Goal: Download file/media

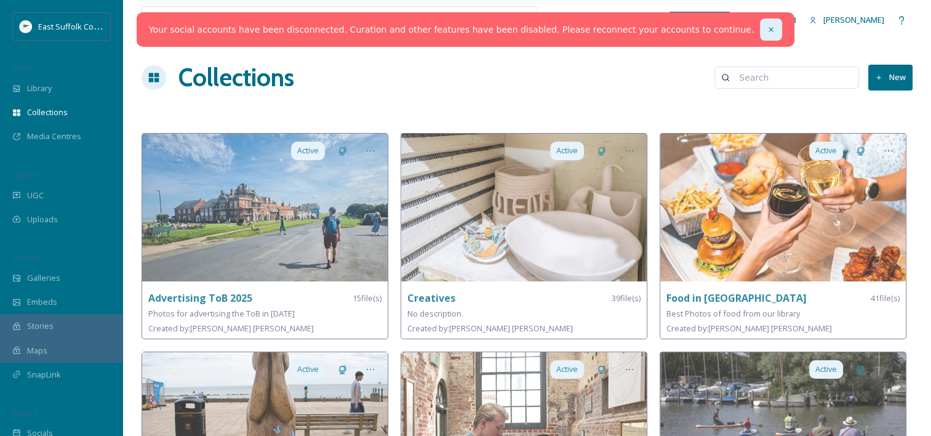
click at [767, 28] on icon at bounding box center [771, 29] width 9 height 9
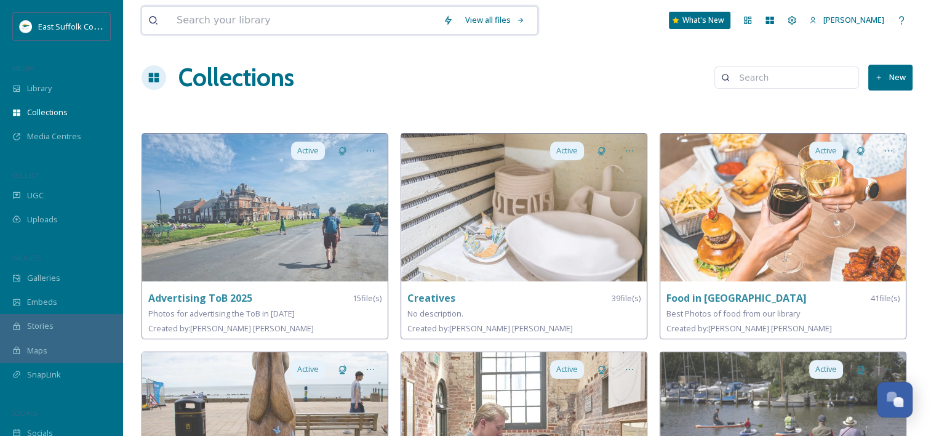
click at [317, 15] on input at bounding box center [303, 20] width 266 height 27
type input "leiston"
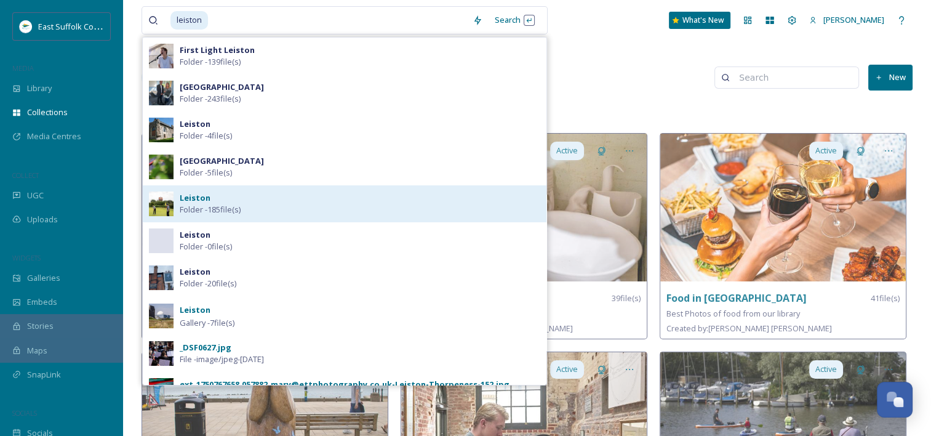
click at [233, 209] on span "Folder - 185 file(s)" at bounding box center [210, 210] width 61 height 12
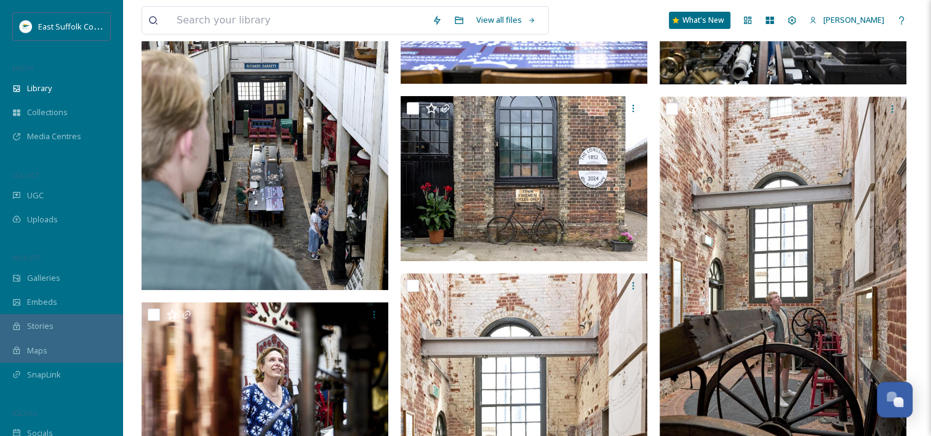
scroll to position [264, 0]
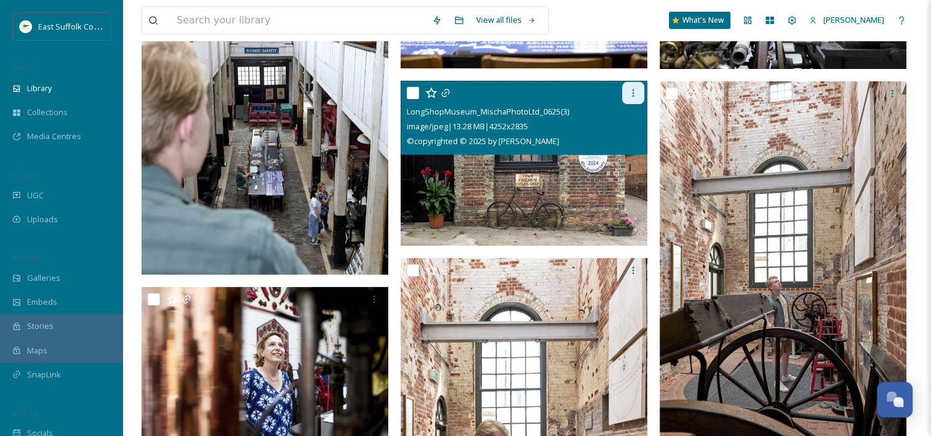
click at [635, 90] on icon at bounding box center [633, 93] width 10 height 10
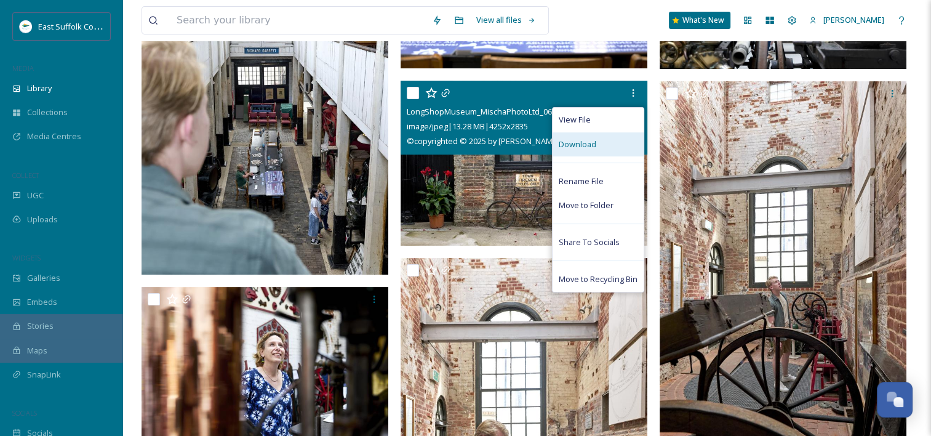
click at [604, 146] on div "Download" at bounding box center [597, 144] width 91 height 24
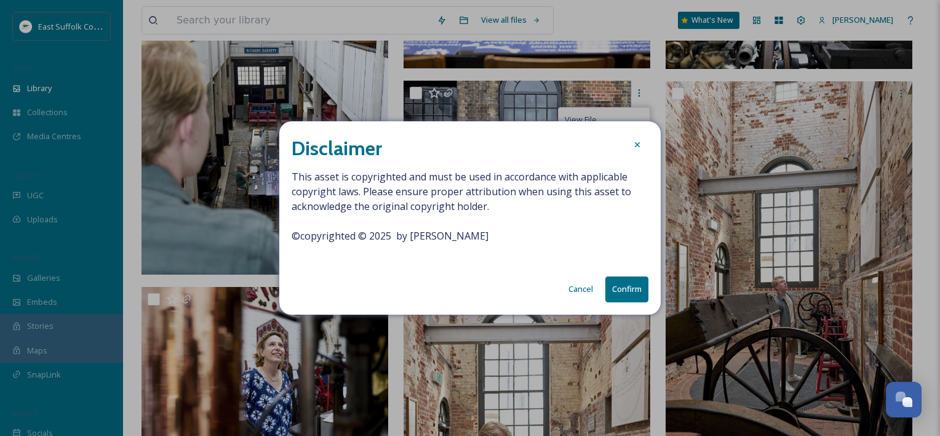
click at [618, 296] on button "Confirm" at bounding box center [626, 288] width 43 height 25
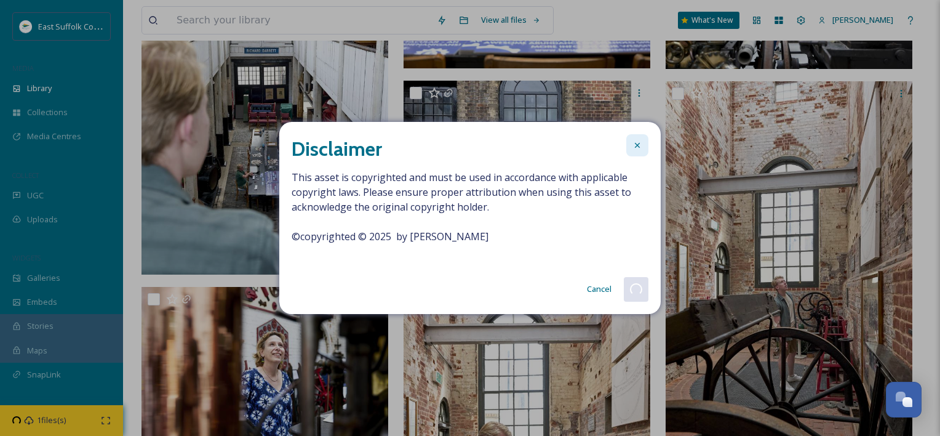
click at [631, 147] on div at bounding box center [637, 145] width 22 height 22
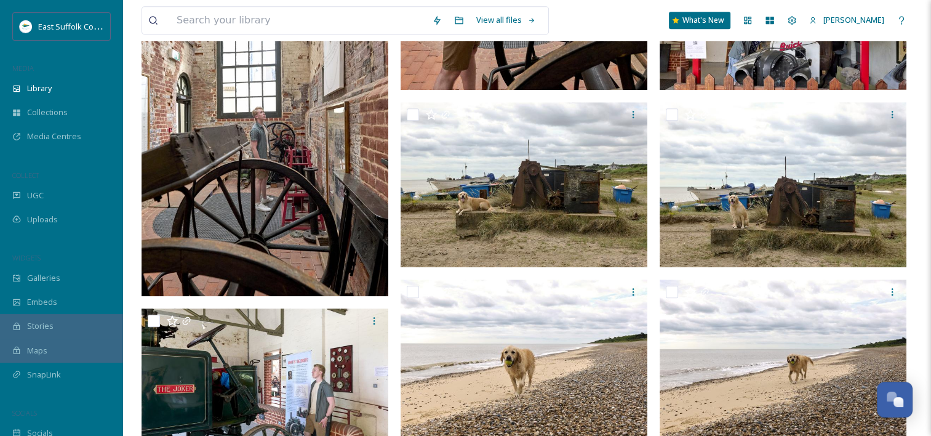
scroll to position [768, 0]
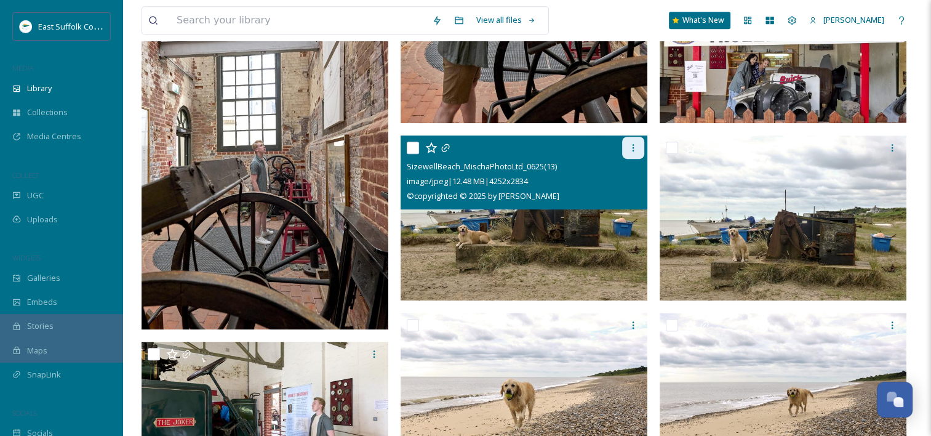
click at [632, 147] on icon at bounding box center [633, 147] width 2 height 7
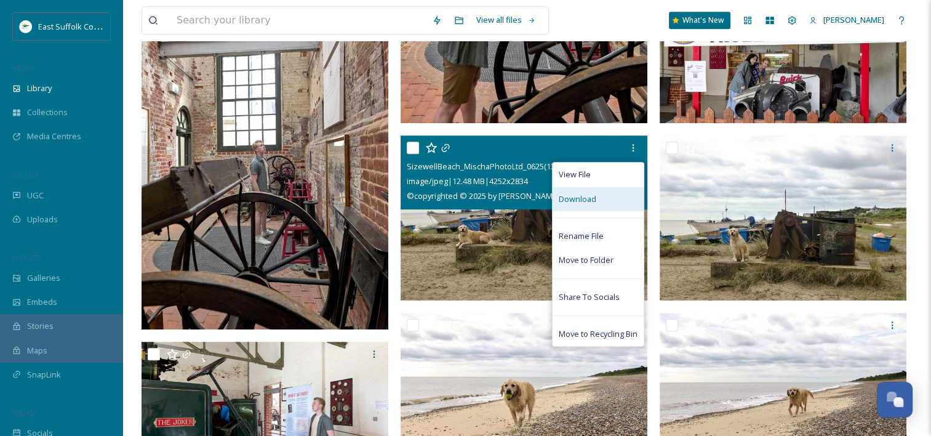
click at [605, 199] on div "Download" at bounding box center [597, 199] width 91 height 24
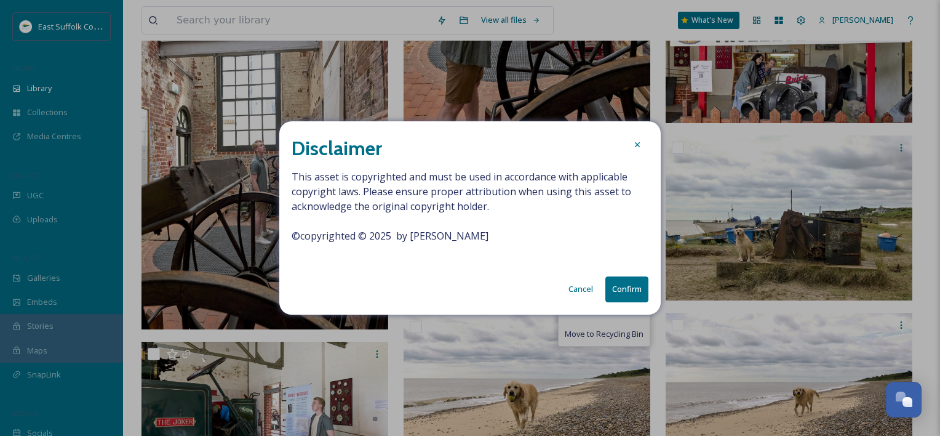
click at [617, 291] on button "Confirm" at bounding box center [626, 288] width 43 height 25
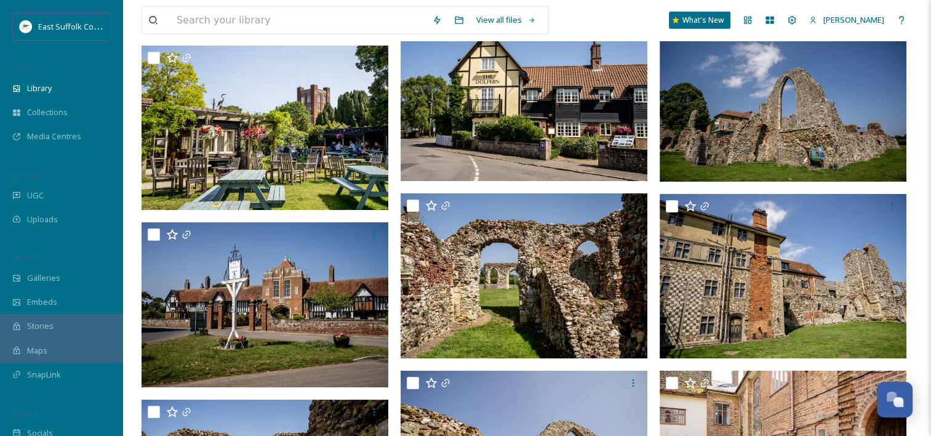
scroll to position [3613, 0]
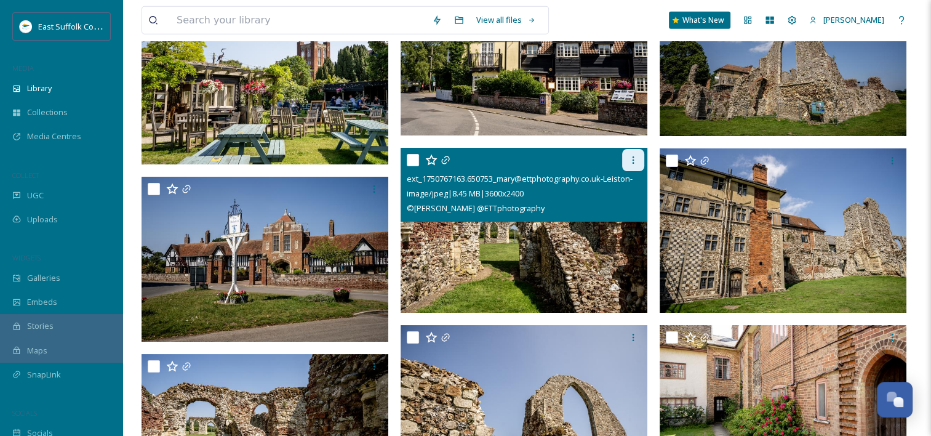
click at [632, 158] on icon at bounding box center [633, 160] width 10 height 10
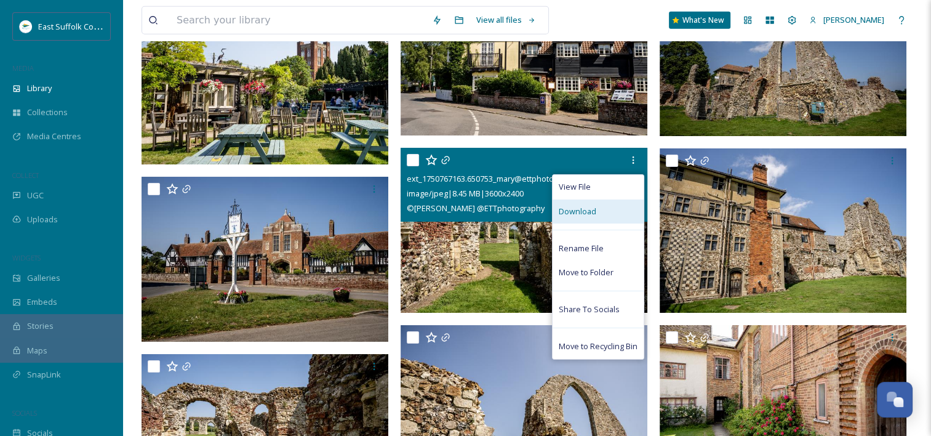
click at [605, 215] on div "Download" at bounding box center [597, 211] width 91 height 24
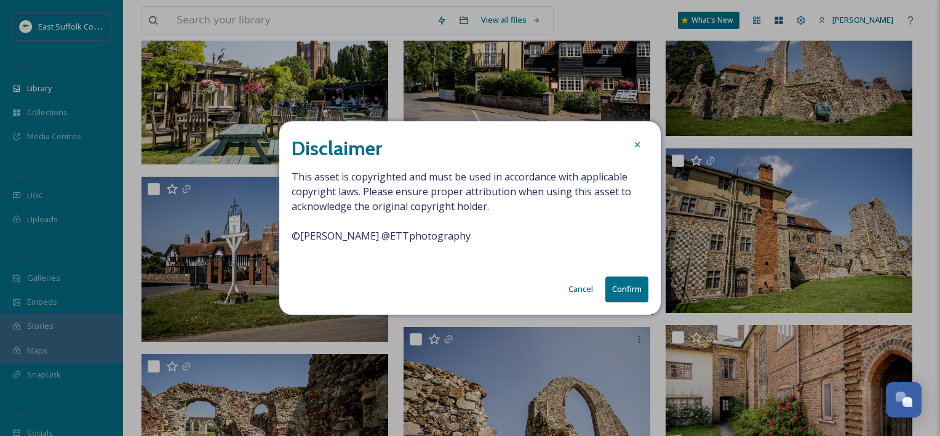
click at [626, 283] on button "Confirm" at bounding box center [626, 288] width 43 height 25
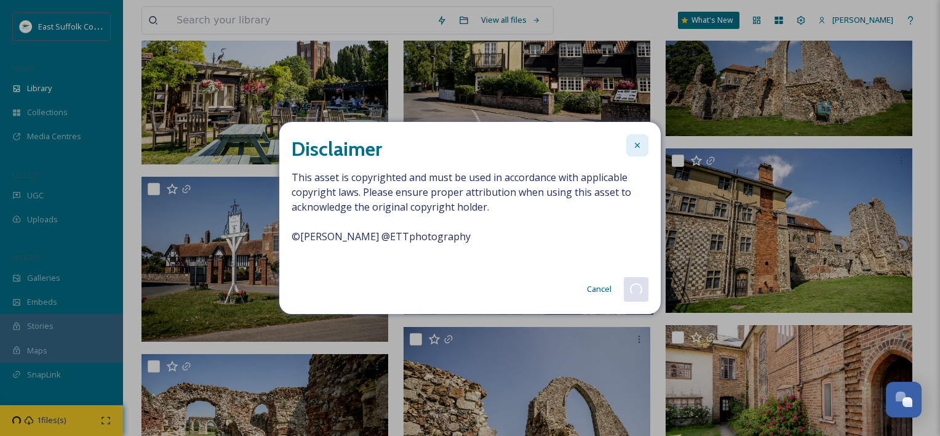
click at [640, 138] on div at bounding box center [637, 145] width 22 height 22
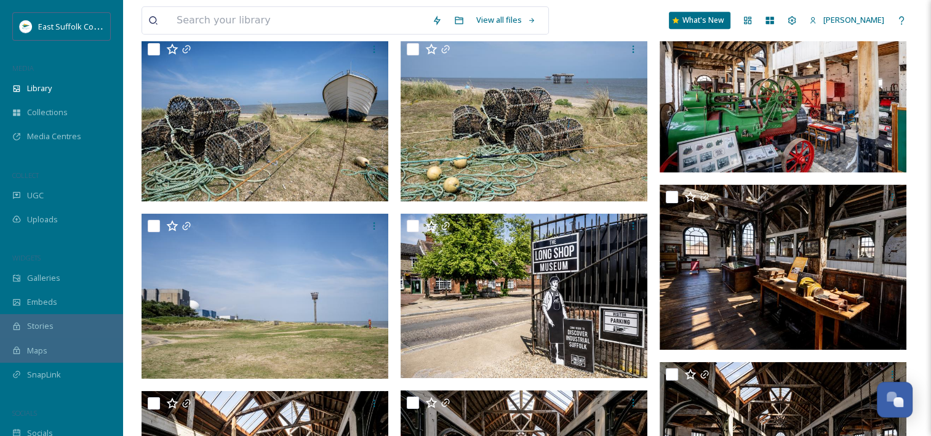
scroll to position [5713, 0]
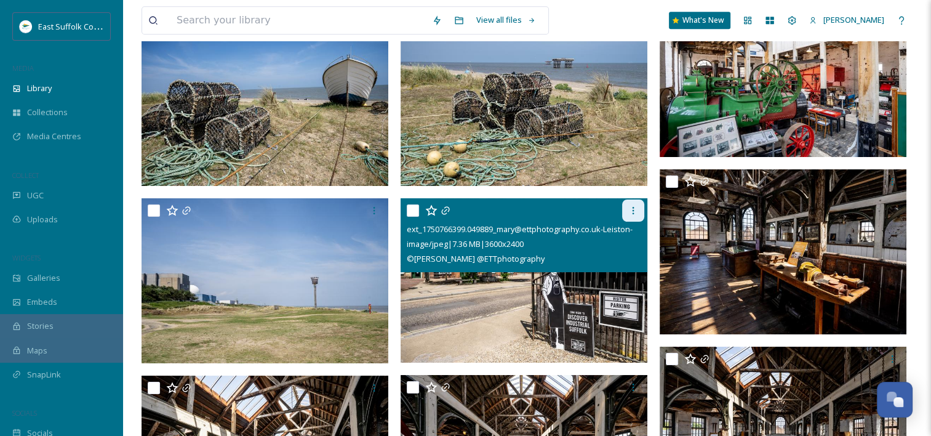
click at [636, 207] on icon at bounding box center [633, 210] width 10 height 10
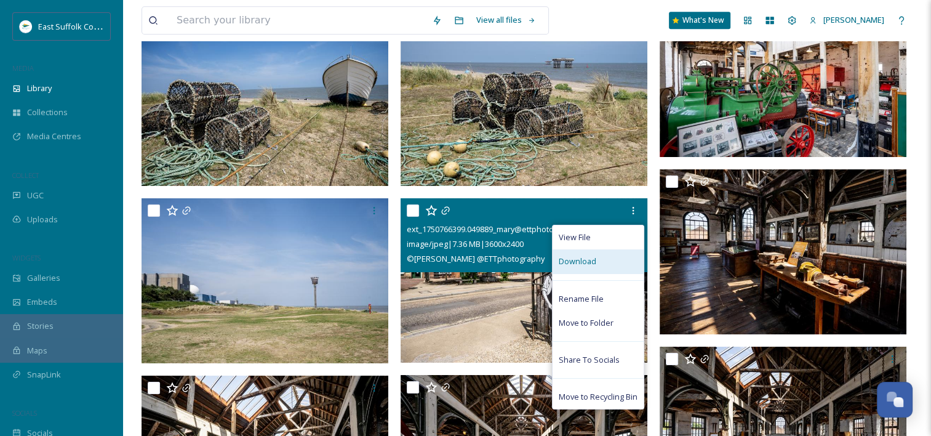
click at [584, 255] on span "Download" at bounding box center [578, 261] width 38 height 12
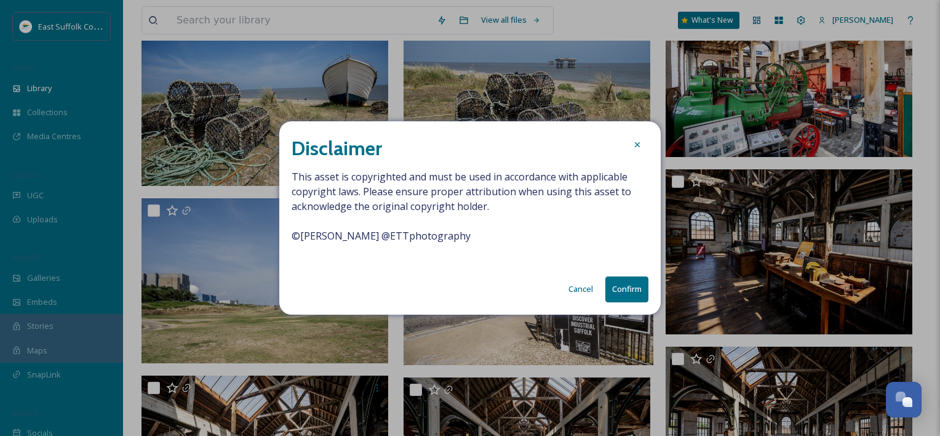
click at [637, 291] on button "Confirm" at bounding box center [626, 288] width 43 height 25
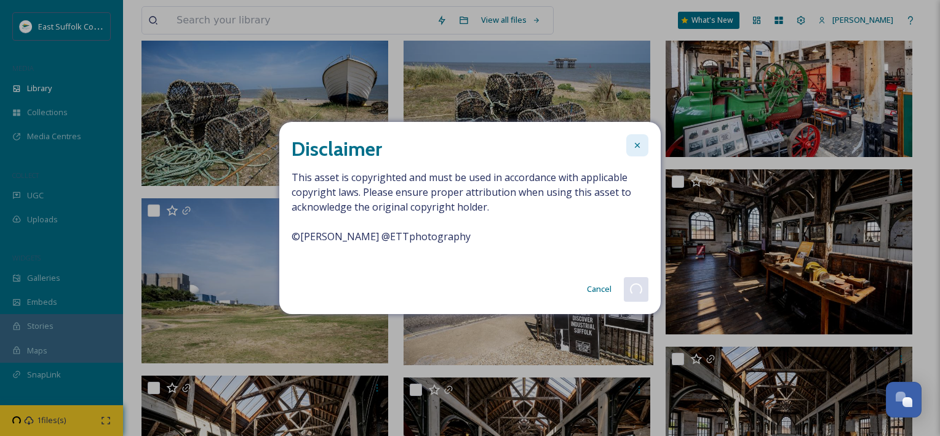
click at [642, 148] on div at bounding box center [637, 145] width 22 height 22
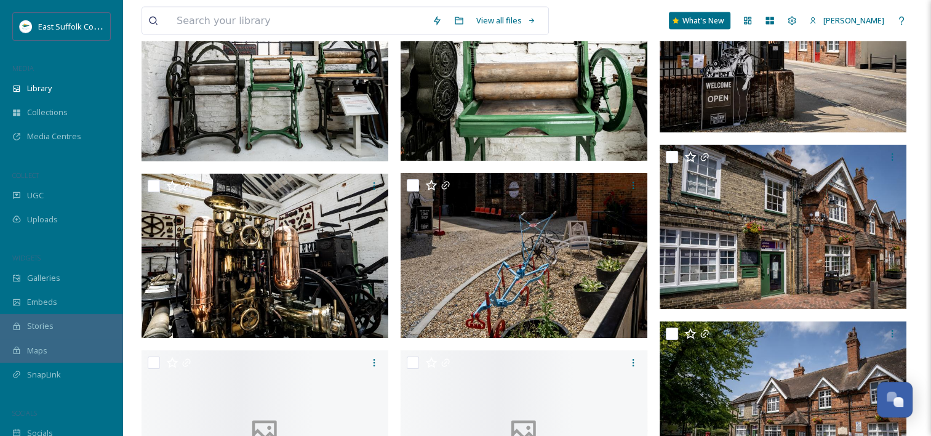
scroll to position [7067, 0]
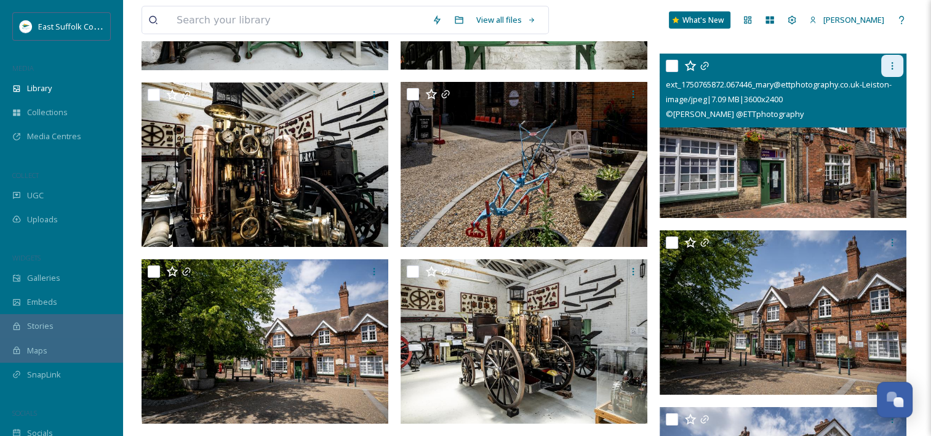
click at [891, 61] on icon at bounding box center [892, 66] width 10 height 10
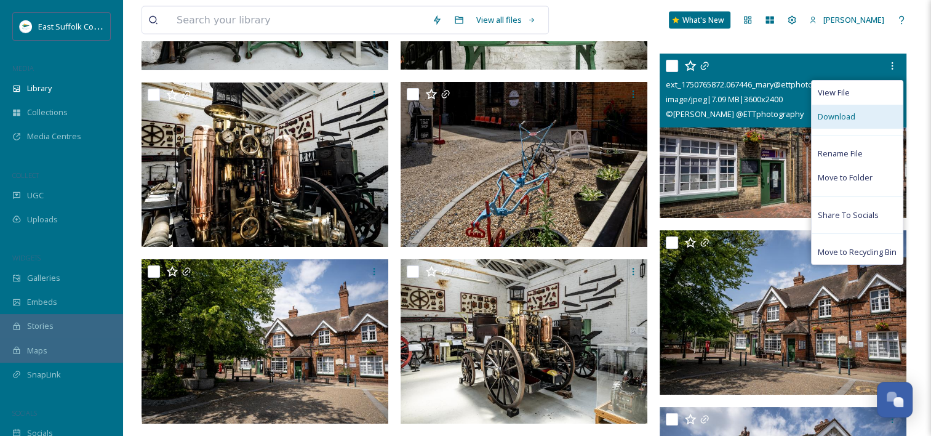
click at [853, 121] on span "Download" at bounding box center [837, 117] width 38 height 12
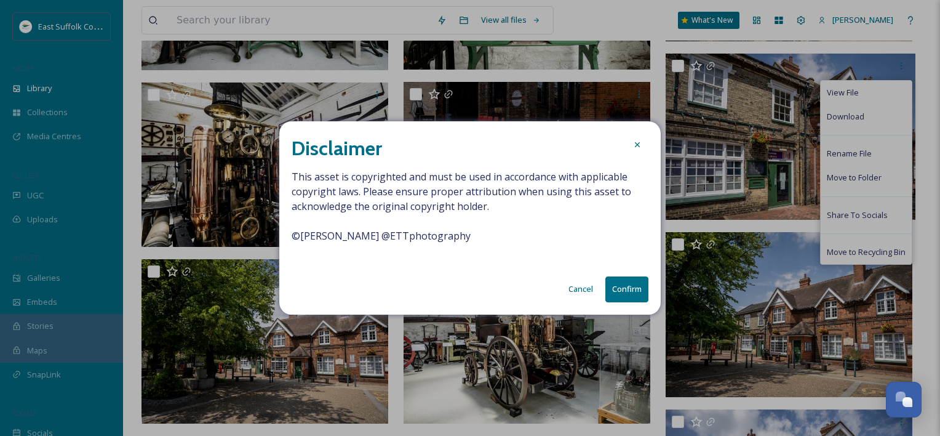
click at [625, 289] on button "Confirm" at bounding box center [626, 288] width 43 height 25
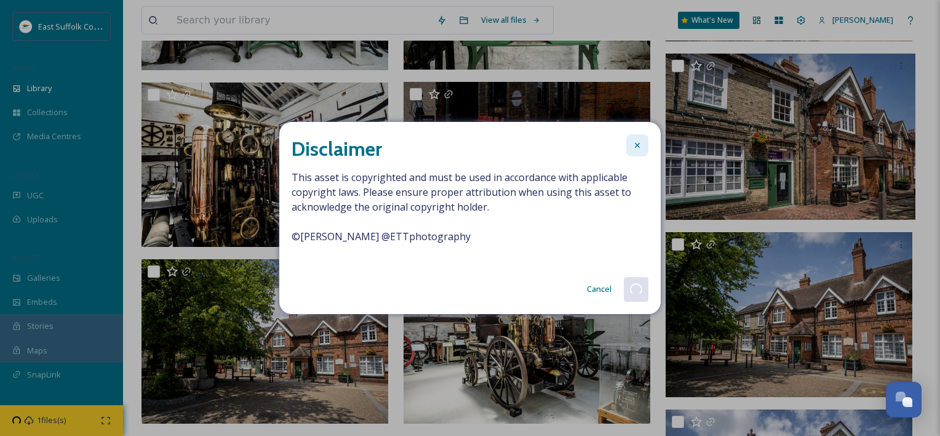
click at [634, 146] on icon at bounding box center [637, 145] width 10 height 10
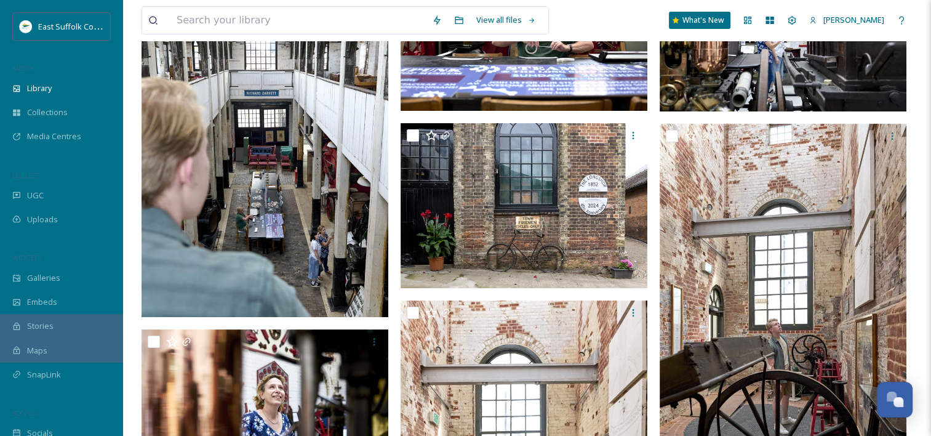
scroll to position [145, 0]
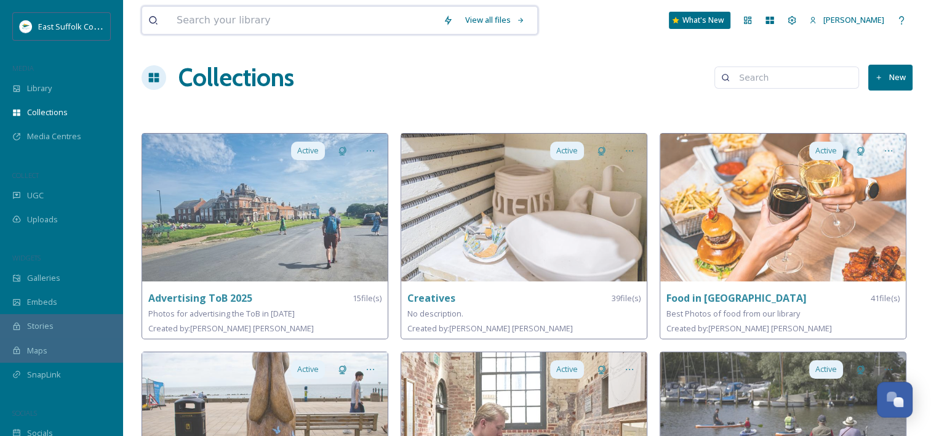
click at [218, 27] on input at bounding box center [303, 20] width 266 height 27
type input "leiston"
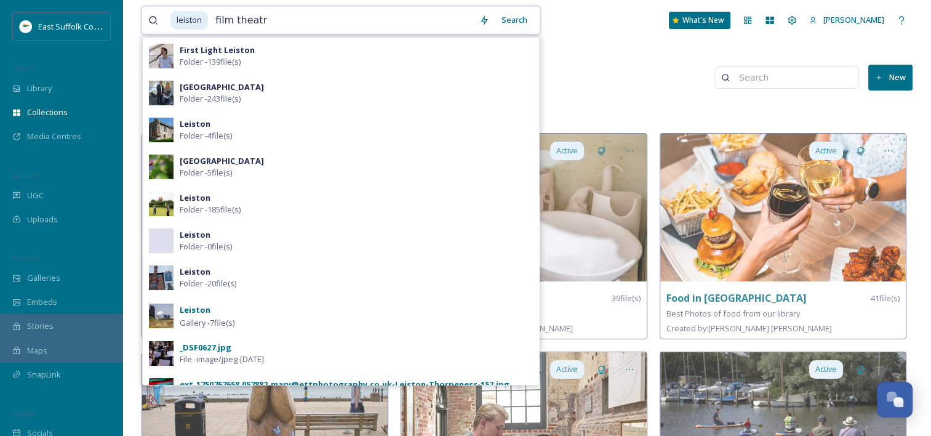
type input "film theatrw"
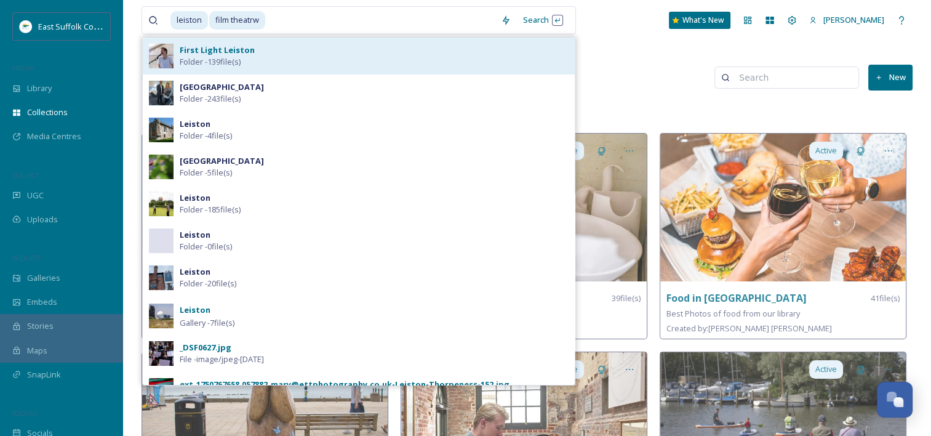
click at [241, 65] on span "Folder - 139 file(s)" at bounding box center [210, 62] width 61 height 12
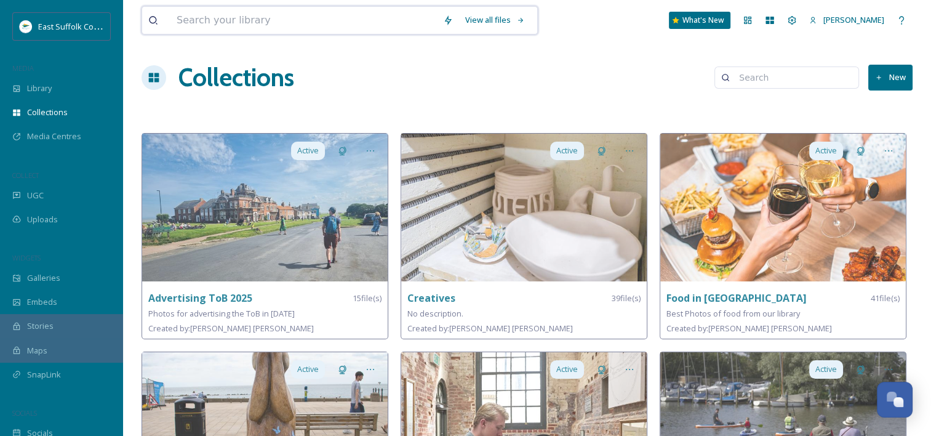
click at [295, 17] on input at bounding box center [303, 20] width 266 height 27
type input "leiston"
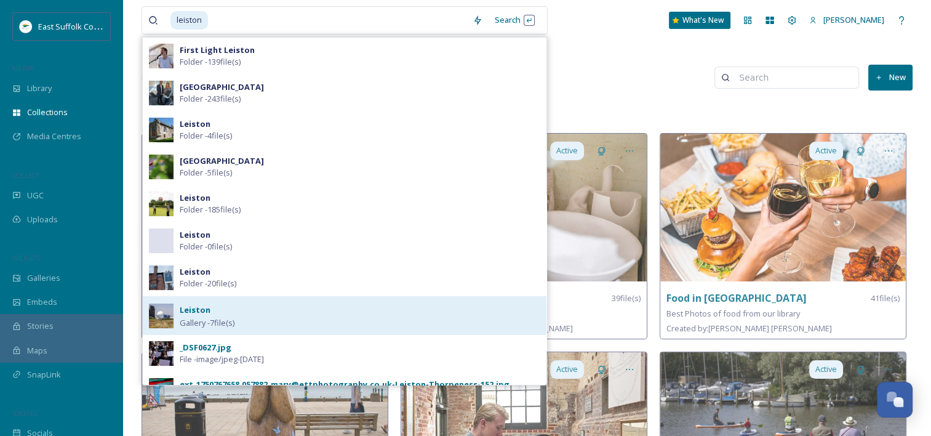
click at [207, 312] on strong "Leiston" at bounding box center [195, 309] width 31 height 11
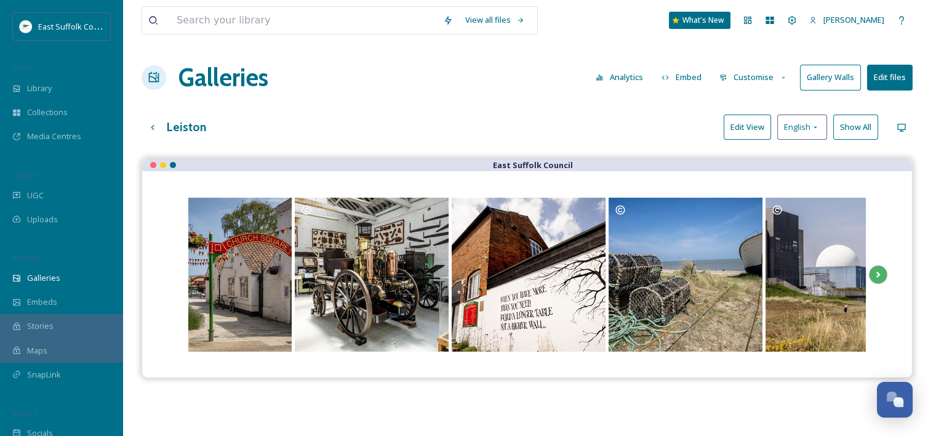
click at [884, 272] on icon at bounding box center [877, 274] width 17 height 18
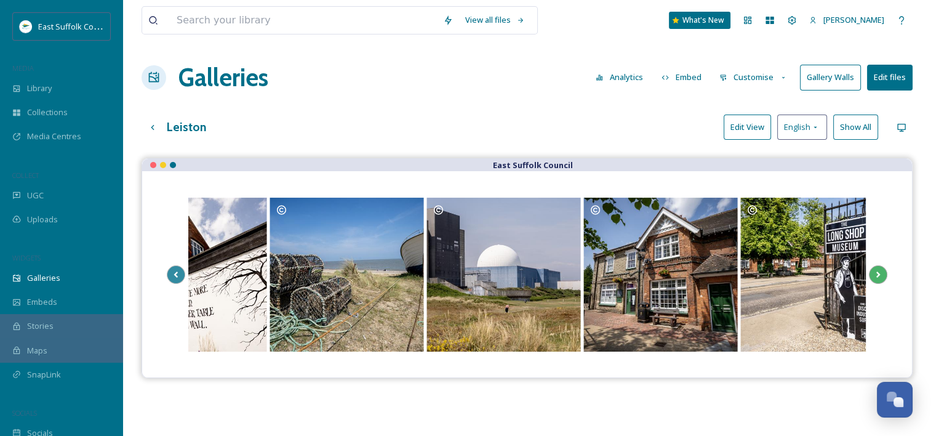
click at [884, 272] on icon at bounding box center [877, 274] width 17 height 18
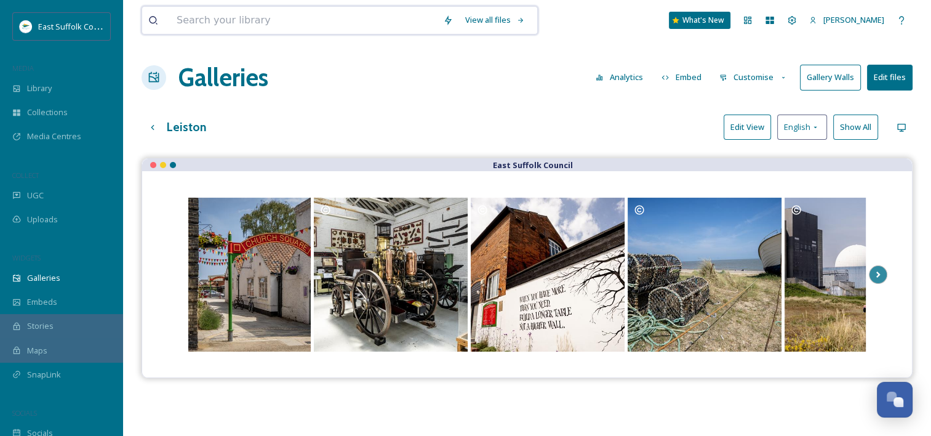
click at [289, 25] on input at bounding box center [303, 20] width 266 height 27
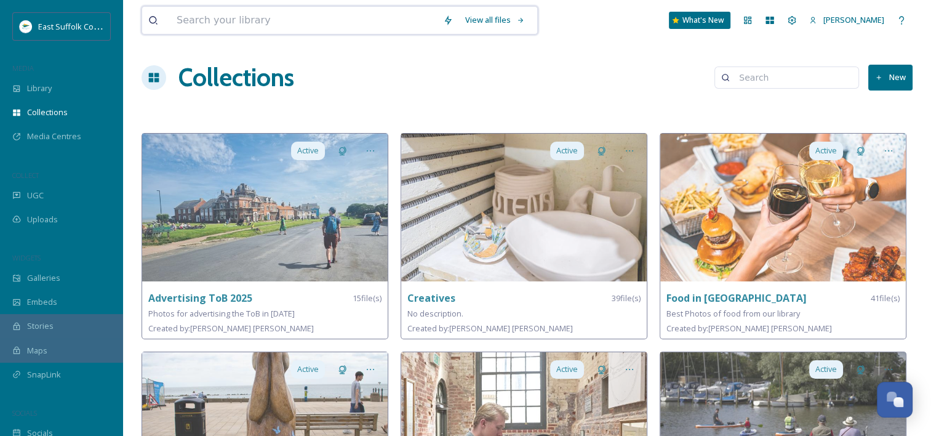
click at [260, 25] on input at bounding box center [303, 20] width 266 height 27
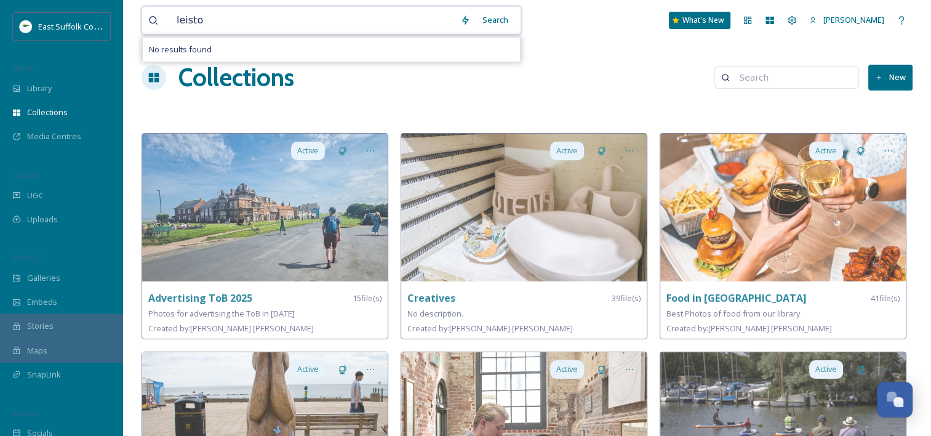
type input "leiston"
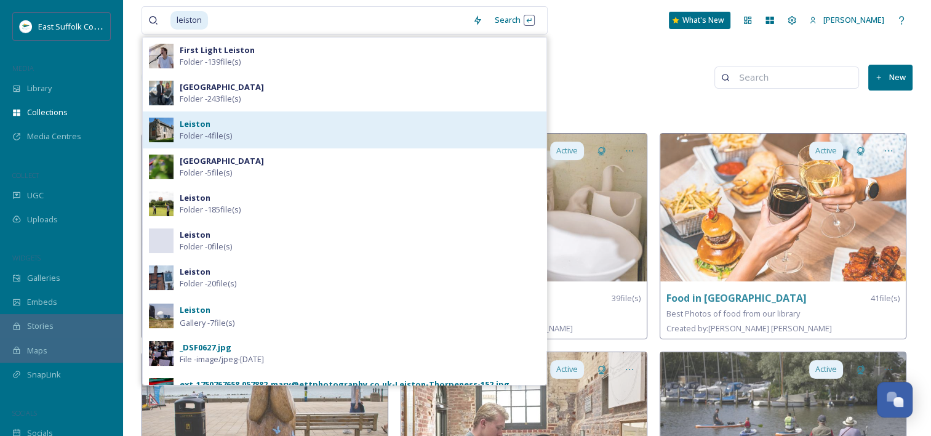
click at [258, 138] on div "[PERSON_NAME] - 4 file(s)" at bounding box center [360, 129] width 361 height 23
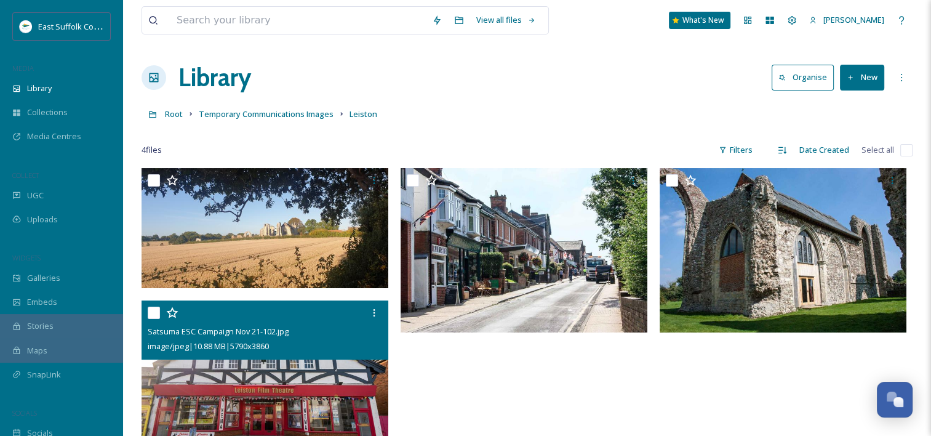
click at [317, 395] on img at bounding box center [265, 382] width 247 height 165
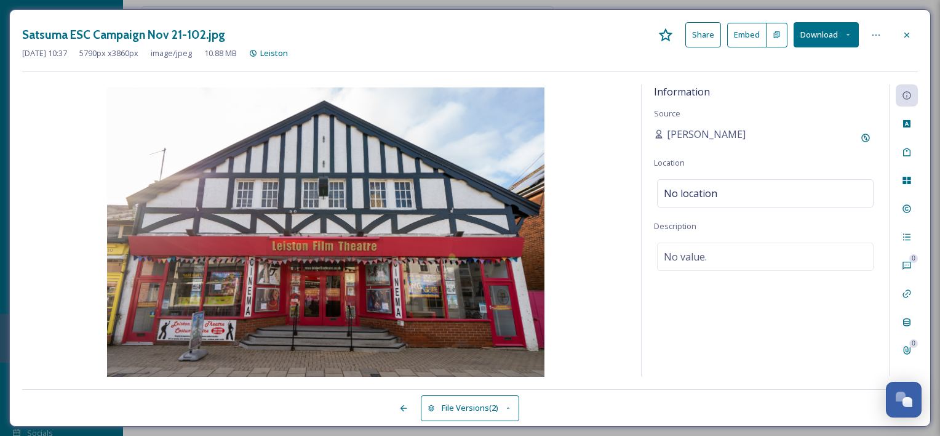
click at [823, 31] on button "Download" at bounding box center [826, 34] width 65 height 25
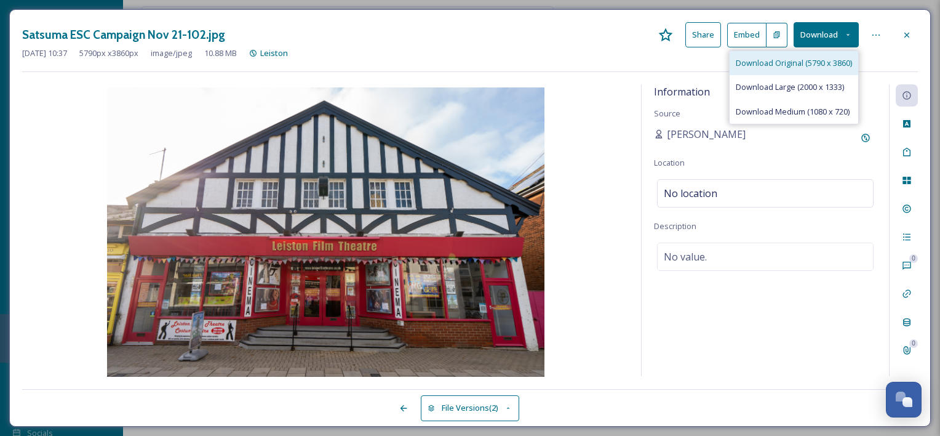
click at [785, 65] on span "Download Original (5790 x 3860)" at bounding box center [794, 63] width 116 height 12
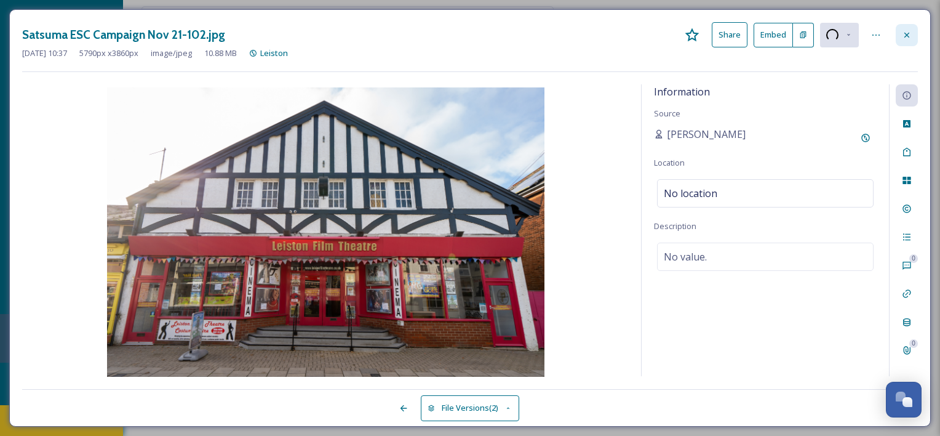
click at [911, 33] on icon at bounding box center [907, 35] width 10 height 10
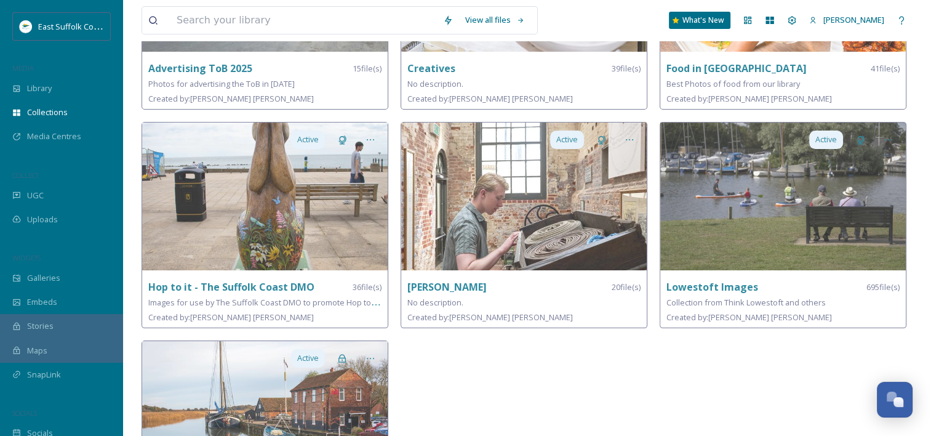
scroll to position [231, 0]
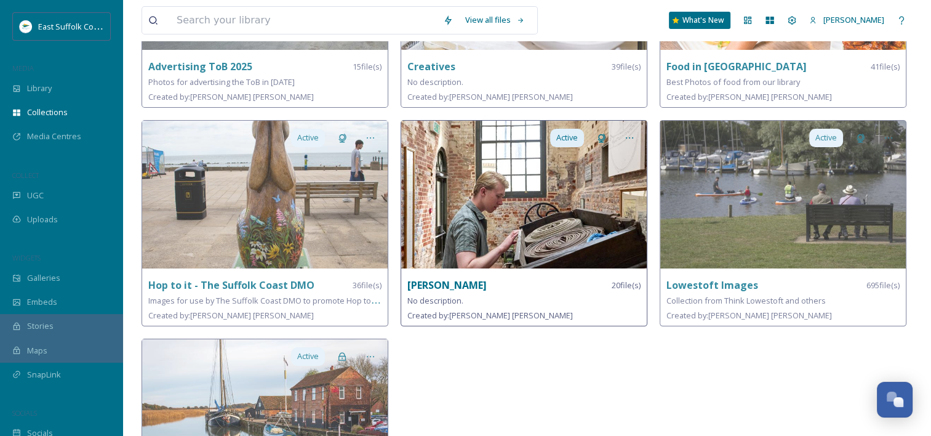
click at [413, 281] on strong "[PERSON_NAME]" at bounding box center [446, 285] width 79 height 14
click at [492, 199] on img at bounding box center [523, 195] width 245 height 148
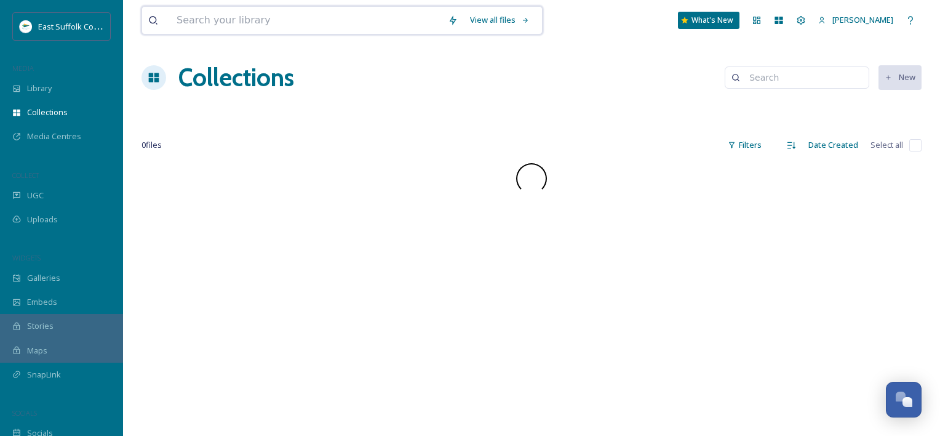
click at [197, 33] on input at bounding box center [305, 20] width 271 height 27
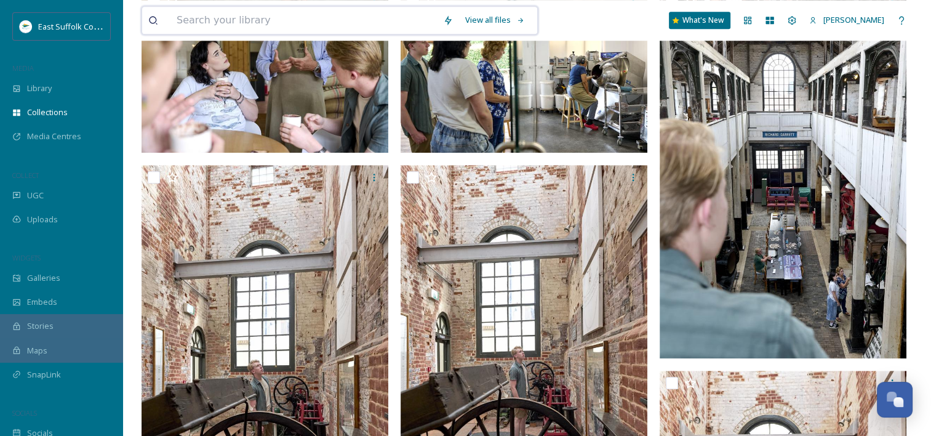
scroll to position [505, 0]
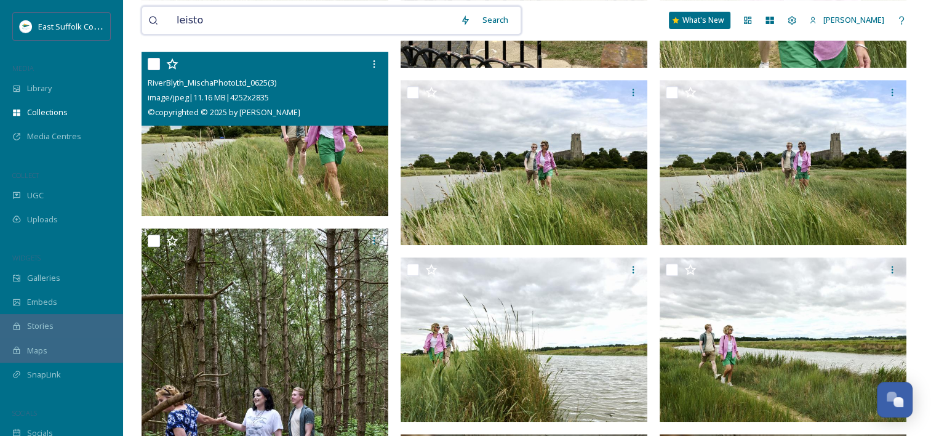
type input "leiston"
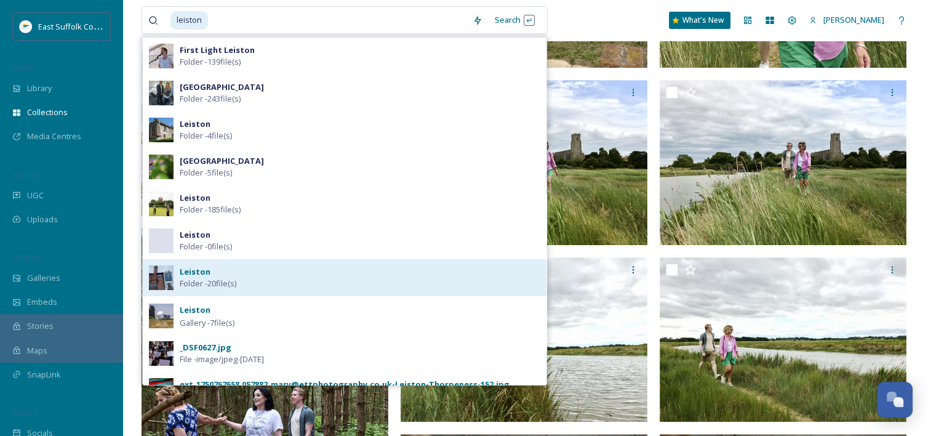
click at [253, 276] on div "[PERSON_NAME] - 20 file(s)" at bounding box center [360, 277] width 361 height 23
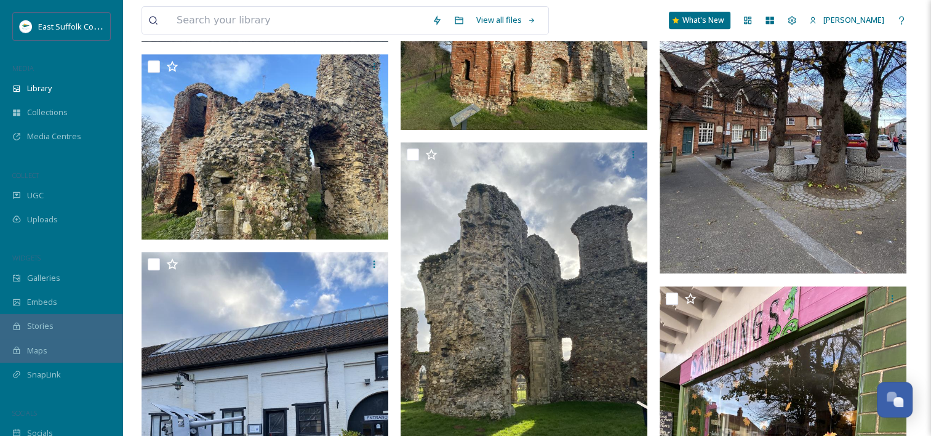
scroll to position [479, 0]
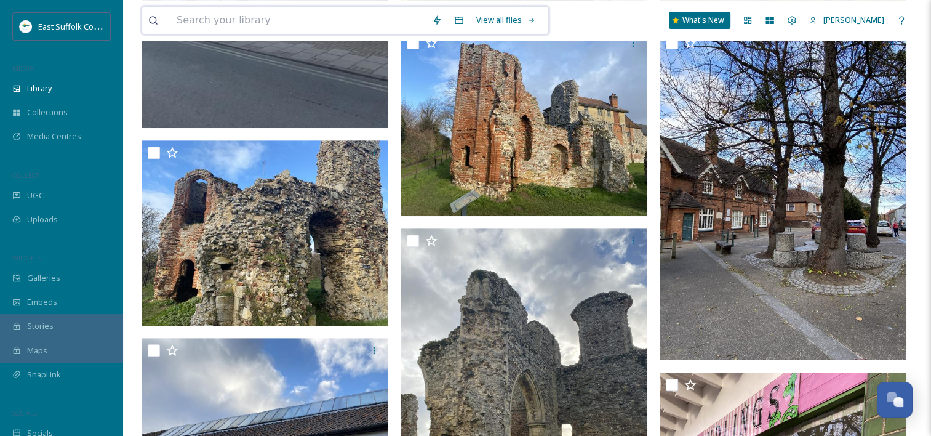
click at [257, 12] on input at bounding box center [297, 20] width 255 height 27
type input "leiston"
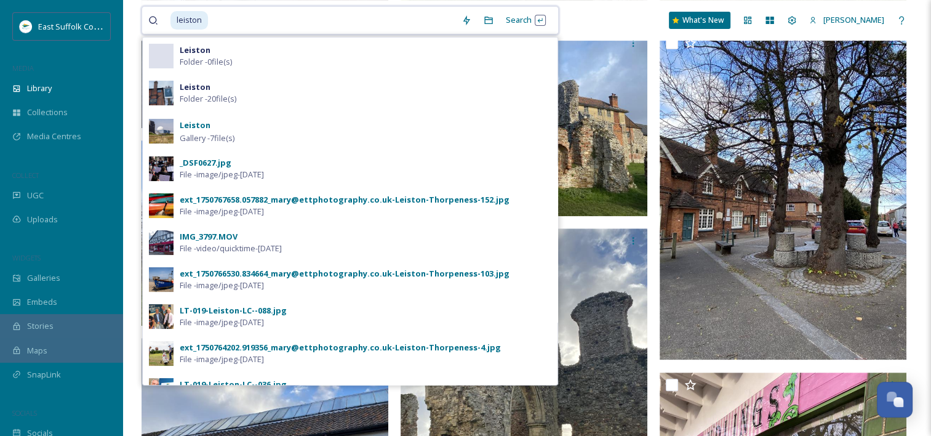
scroll to position [0, 0]
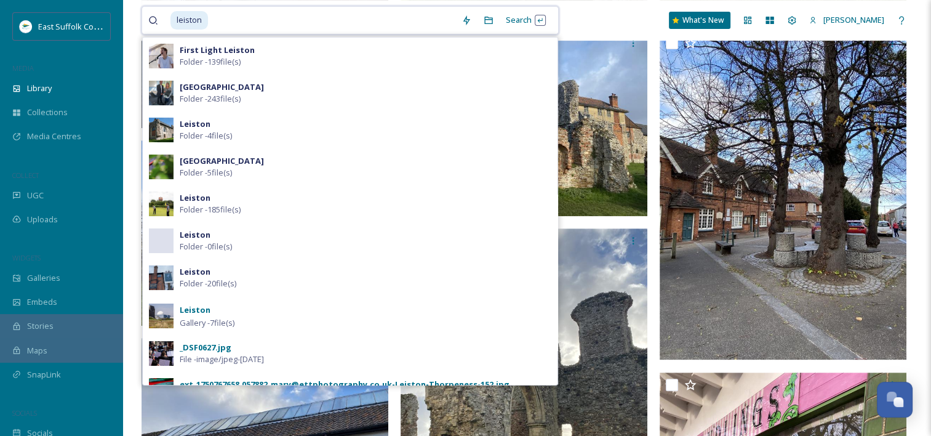
type input "#"
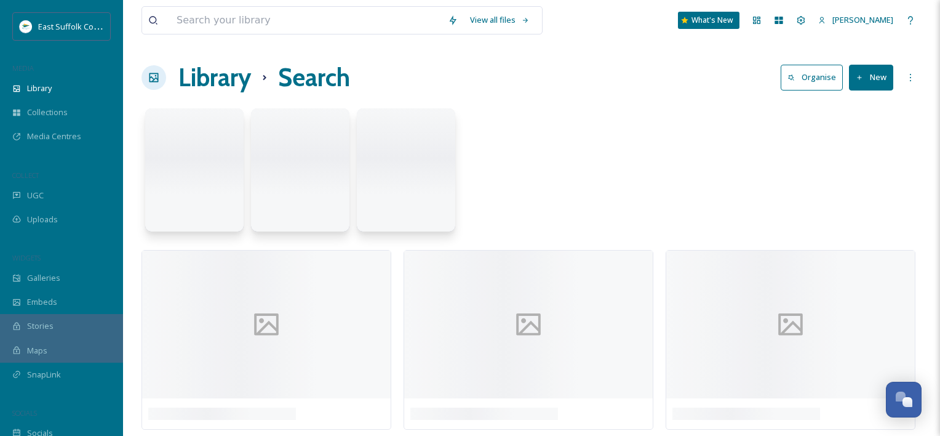
drag, startPoint x: 938, startPoint y: 118, endPoint x: 938, endPoint y: 81, distance: 36.9
click at [938, 81] on html "East Suffolk Council MEDIA Library Collections Media Centres COLLECT UGC Upload…" at bounding box center [470, 218] width 940 height 436
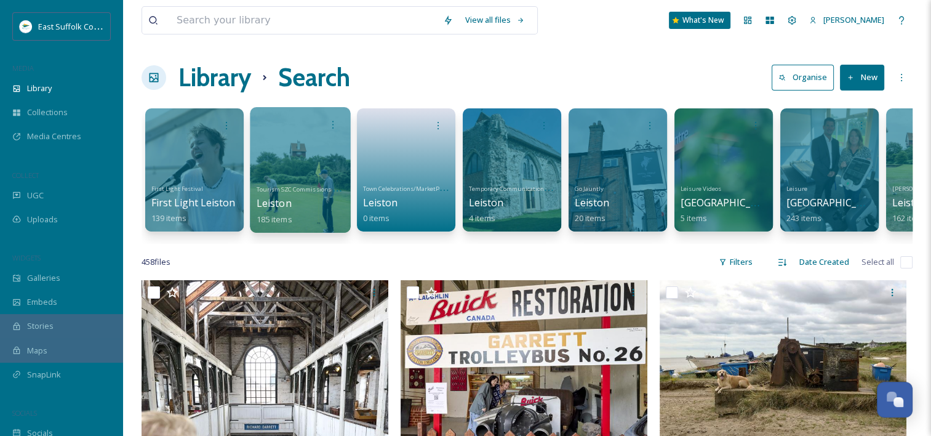
click at [295, 192] on span "Tourism SZC Commissions 1124" at bounding box center [301, 189] width 89 height 8
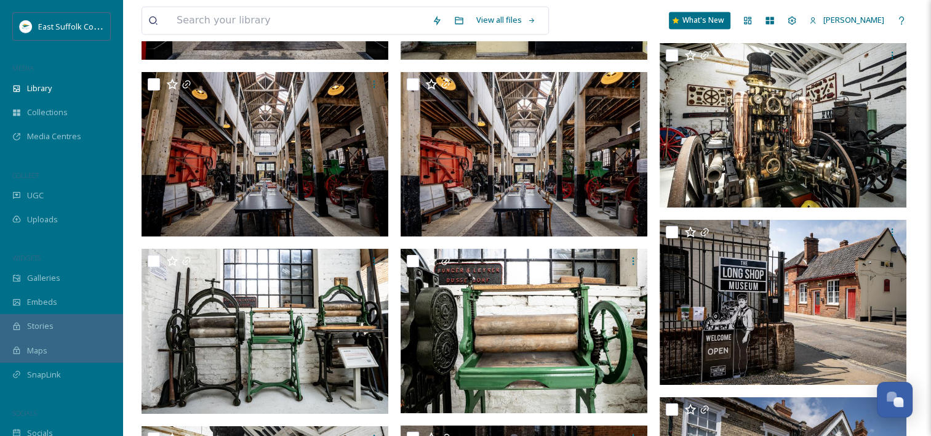
scroll to position [6739, 0]
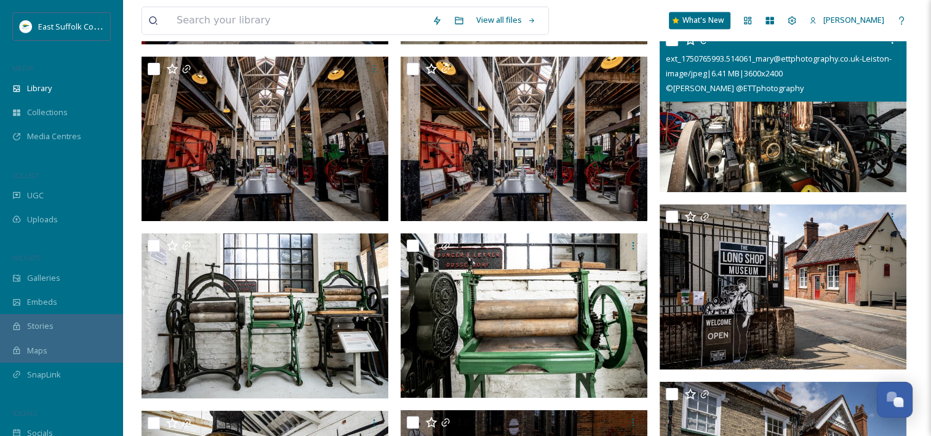
click at [764, 126] on img at bounding box center [783, 110] width 247 height 165
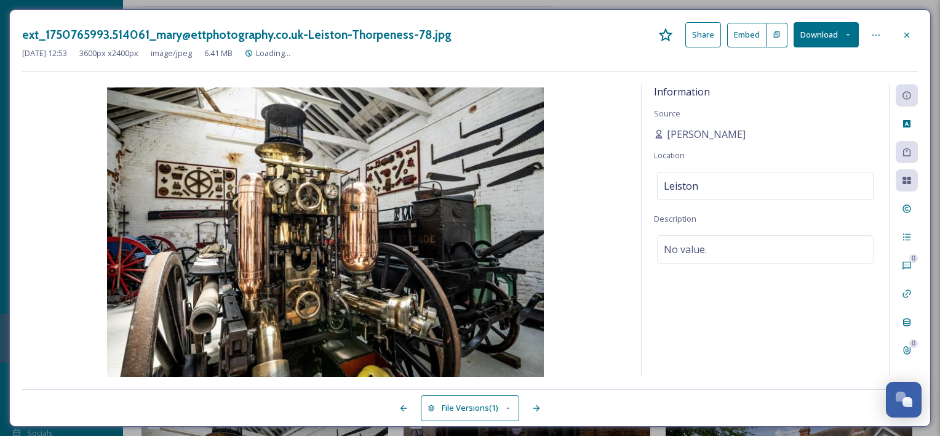
click at [820, 45] on button "Download" at bounding box center [826, 34] width 65 height 25
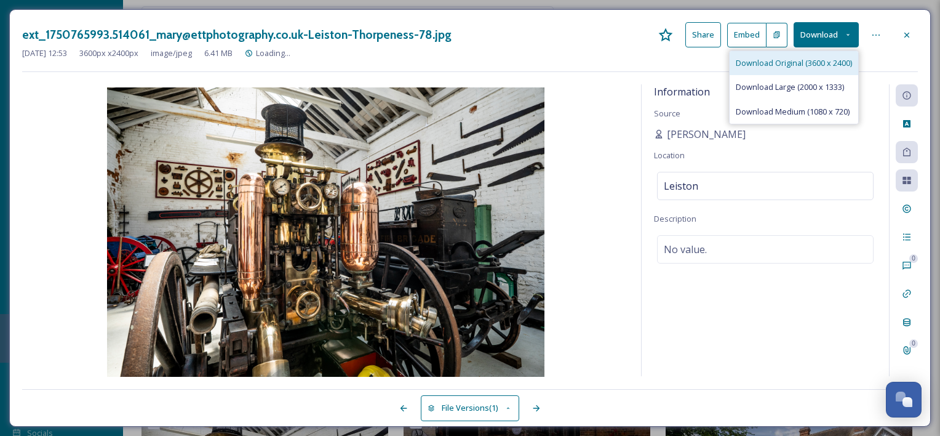
click at [776, 66] on span "Download Original (3600 x 2400)" at bounding box center [794, 63] width 116 height 12
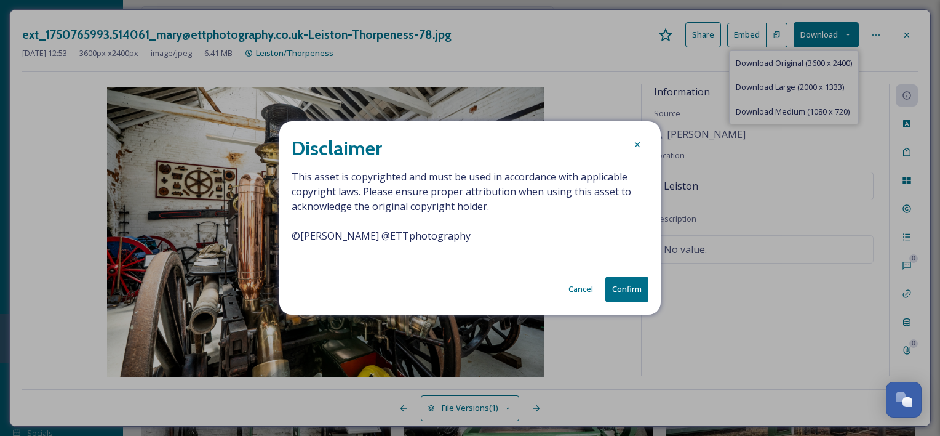
click at [619, 285] on button "Confirm" at bounding box center [626, 288] width 43 height 25
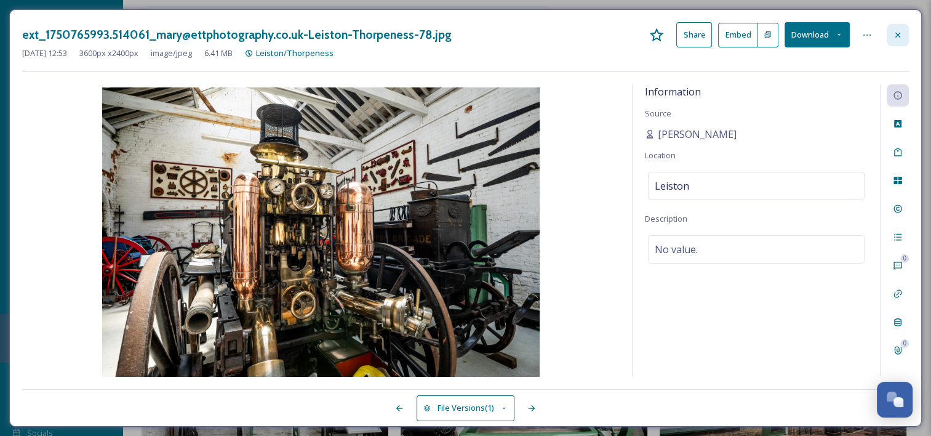
click at [899, 30] on icon at bounding box center [898, 35] width 10 height 10
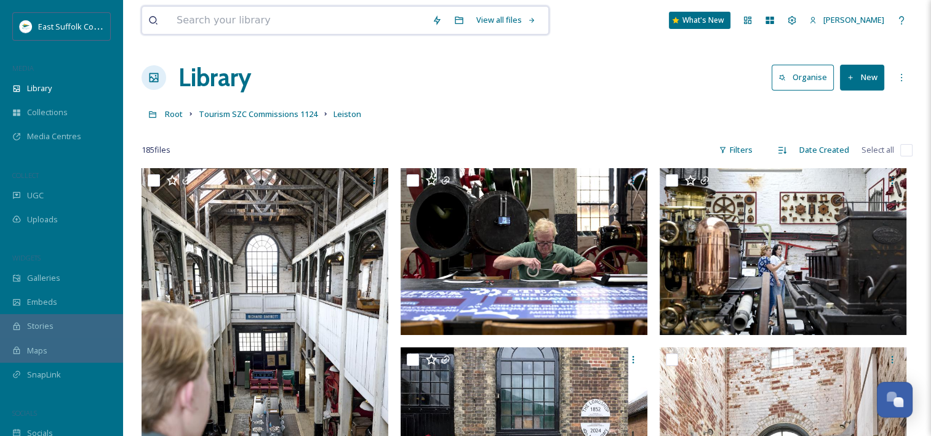
click at [357, 14] on input at bounding box center [297, 20] width 255 height 27
type input "cultural"
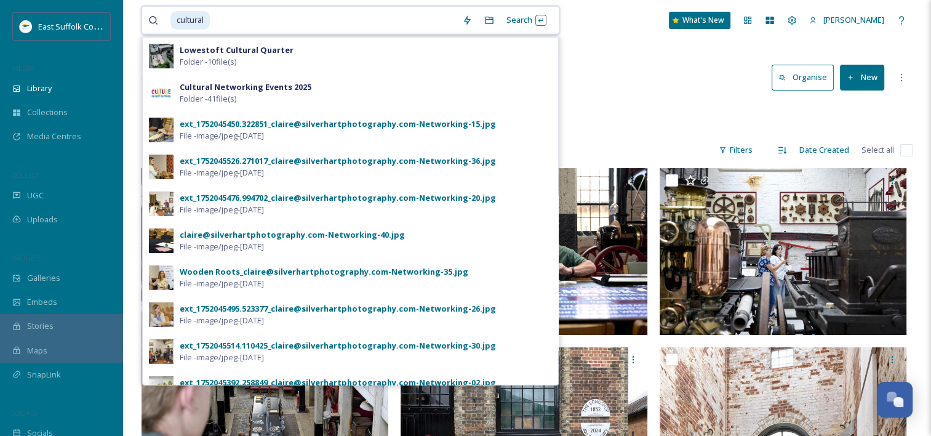
click at [205, 17] on span "cultural" at bounding box center [189, 20] width 39 height 18
drag, startPoint x: 188, startPoint y: 20, endPoint x: 147, endPoint y: 22, distance: 41.2
click at [147, 22] on div "cultural Search Lowestoft Cultural Quarter Folder - 10 file(s) Cultural Network…" at bounding box center [351, 20] width 418 height 28
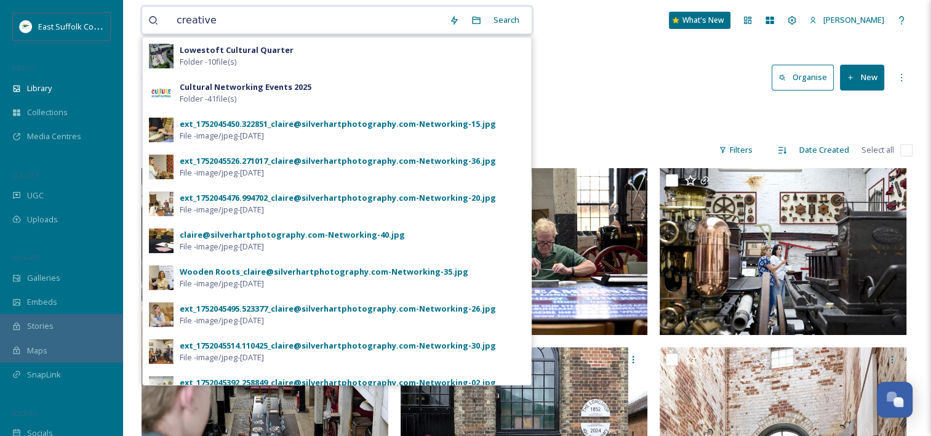
type input "creatives"
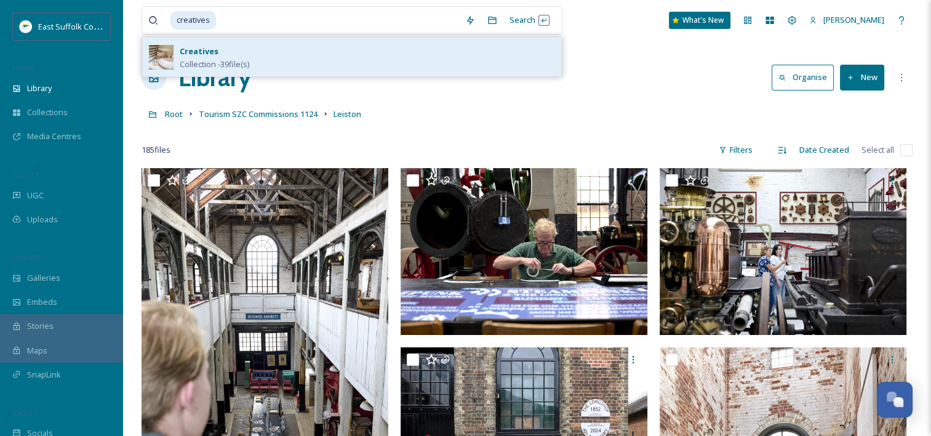
click at [174, 57] on div "Creatives Collection - 39 file(s)" at bounding box center [352, 57] width 418 height 39
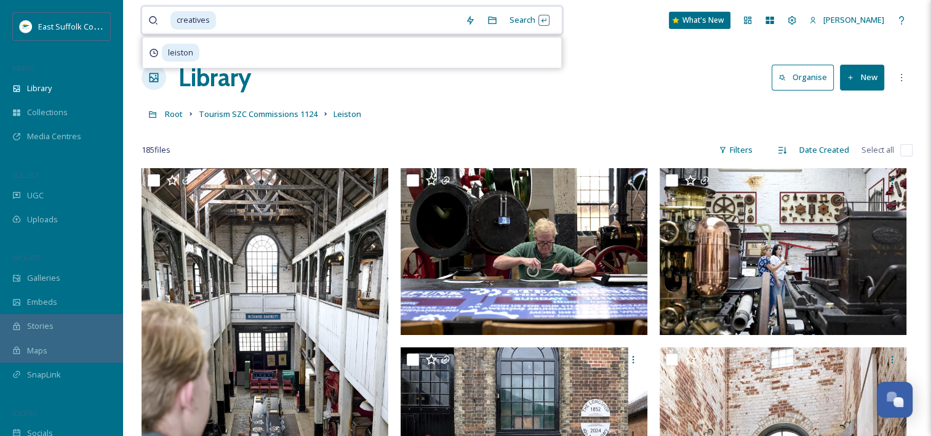
click at [248, 20] on input at bounding box center [338, 20] width 242 height 27
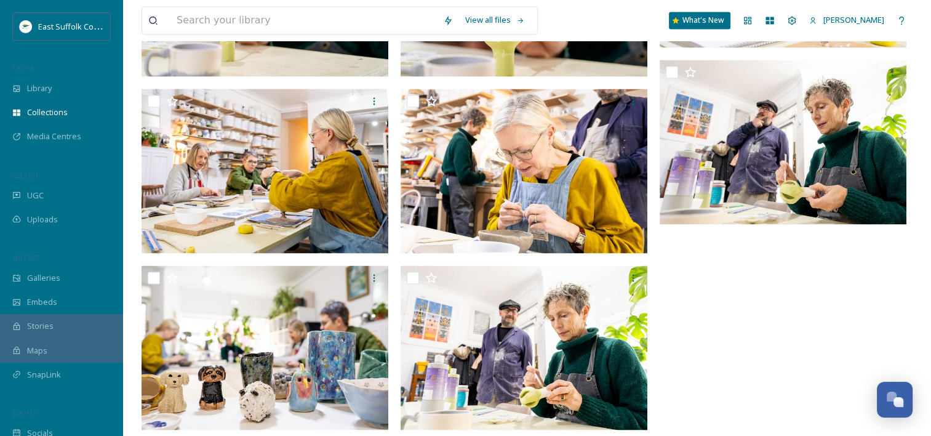
scroll to position [969, 0]
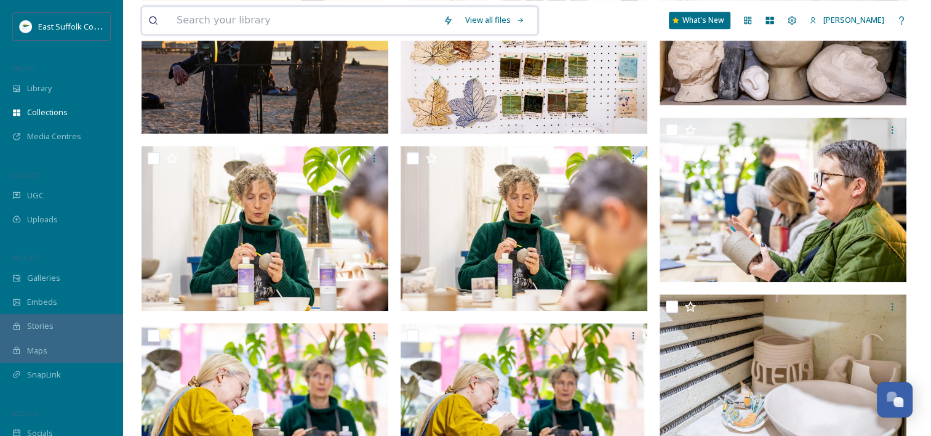
click at [335, 10] on input at bounding box center [303, 20] width 266 height 27
type input "leiston"
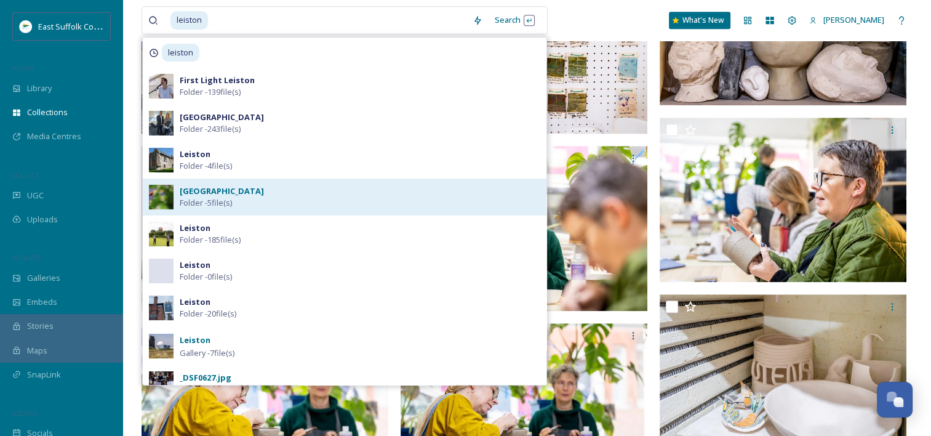
click at [247, 197] on div "[GEOGRAPHIC_DATA] Folder - 5 file(s)" at bounding box center [360, 196] width 361 height 23
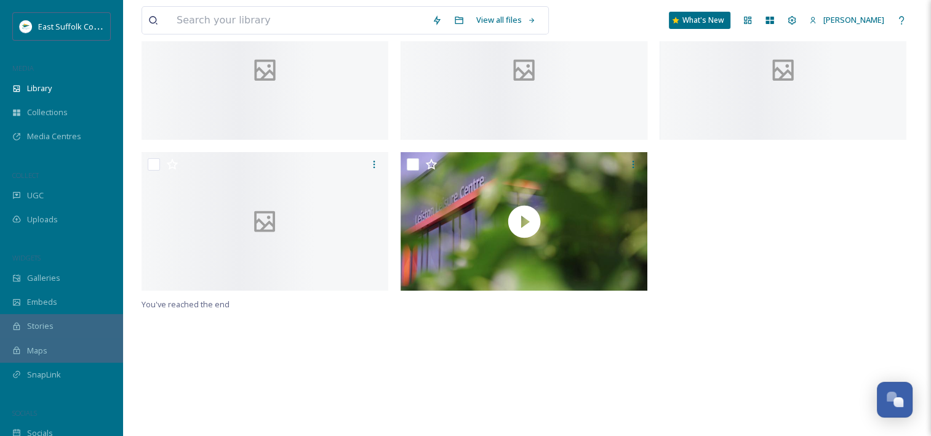
scroll to position [19, 0]
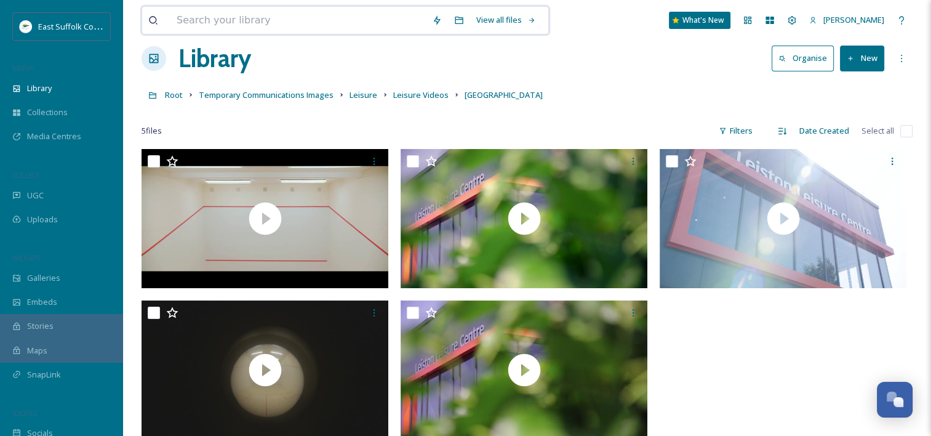
click at [199, 20] on input at bounding box center [297, 20] width 255 height 27
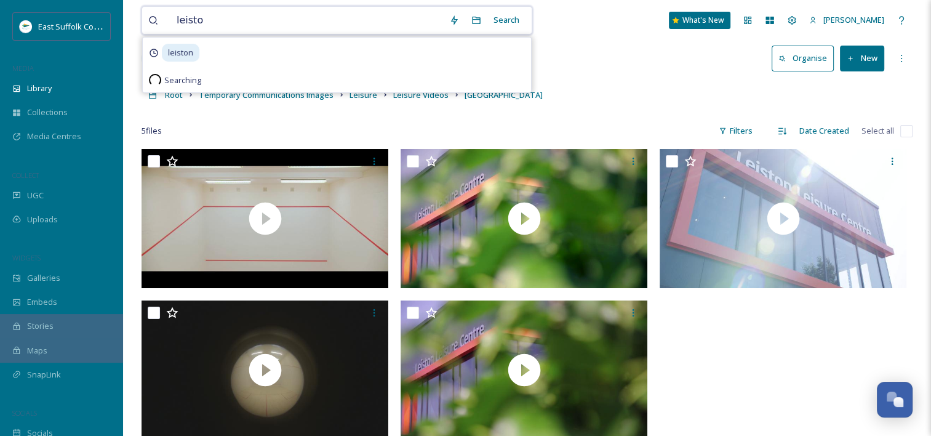
type input "leiston"
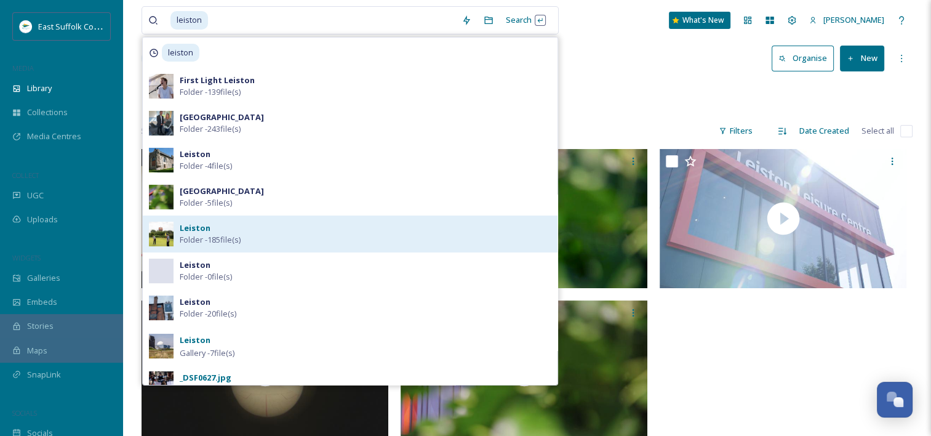
click at [266, 241] on div "[PERSON_NAME] - 185 file(s)" at bounding box center [366, 233] width 372 height 23
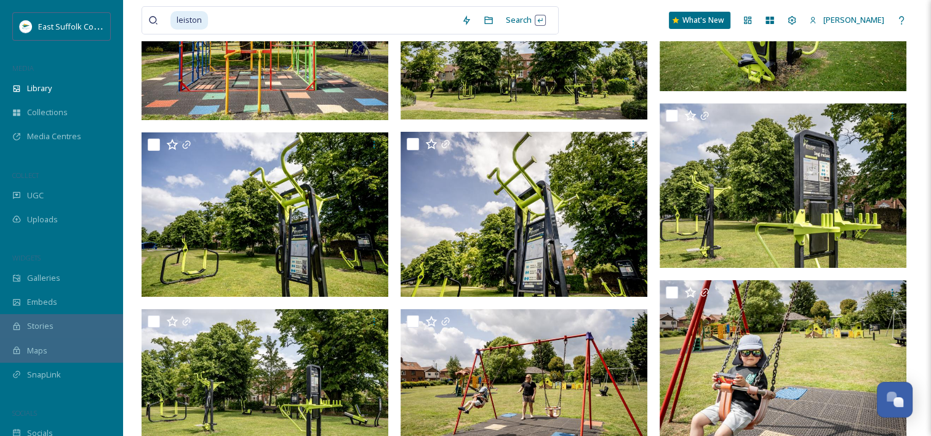
scroll to position [9245, 0]
